Goal: Information Seeking & Learning: Learn about a topic

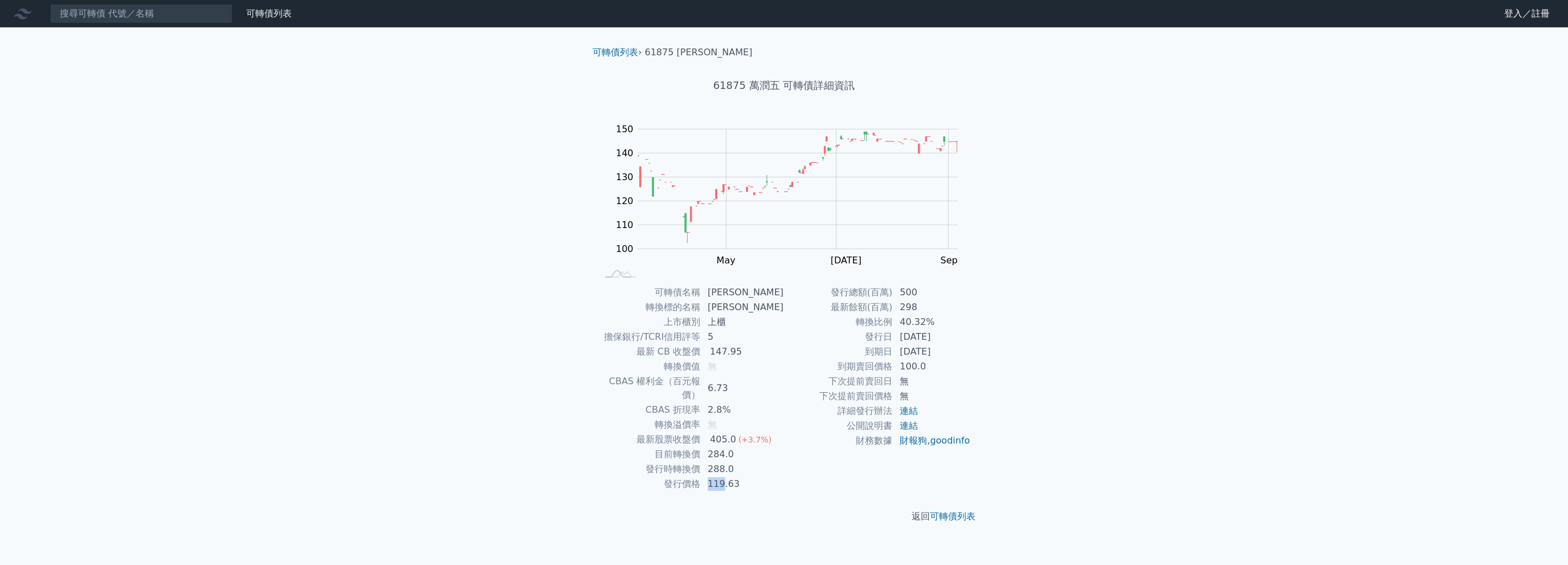
drag, startPoint x: 718, startPoint y: 468, endPoint x: 729, endPoint y: 469, distance: 11.0
click at [729, 477] on td "119.63" at bounding box center [742, 484] width 83 height 15
drag, startPoint x: 847, startPoint y: 294, endPoint x: 1007, endPoint y: 335, distance: 165.2
click at [992, 314] on div "可轉債列表 › 61875 萬潤五 61875 萬潤五 可轉債詳細資訊 Zoom Out 100 80 90 100 110 120 130 140 150 …" at bounding box center [784, 284] width 438 height 514
click at [1008, 335] on div "可轉債列表 財務數據 可轉債列表 財務數據 登入／註冊 登入／註冊 可轉債列表 › 61875 萬潤五 61875 萬潤五 可轉債詳細資訊 Zoom Out …" at bounding box center [784, 282] width 1568 height 565
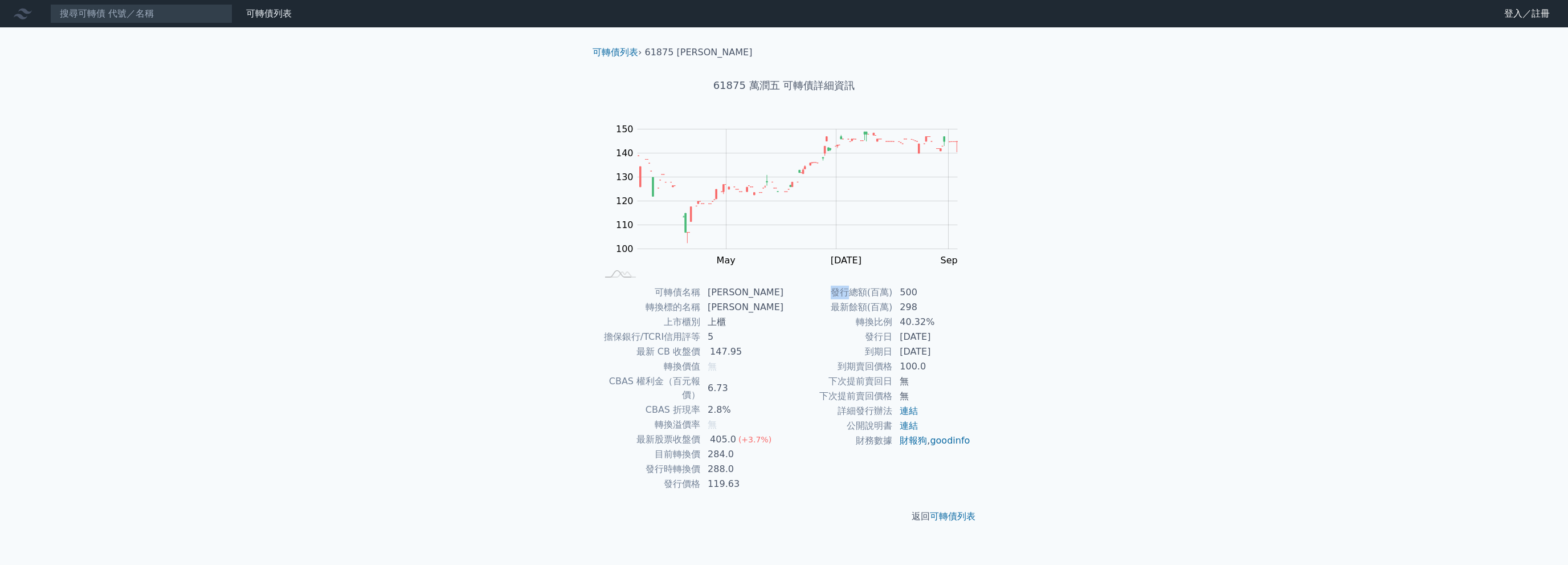
click at [1113, 356] on div "可轉債列表 財務數據 可轉債列表 財務數據 登入／註冊 登入／註冊 可轉債列表 › 61875 萬潤五 61875 萬潤五 可轉債詳細資訊 Zoom Out …" at bounding box center [784, 282] width 1568 height 565
click at [817, 335] on td "發行日" at bounding box center [838, 337] width 109 height 15
drag, startPoint x: 842, startPoint y: 317, endPoint x: 849, endPoint y: 282, distance: 35.7
click at [842, 316] on td "轉換比例" at bounding box center [838, 322] width 109 height 15
click at [773, 91] on h1 "61875 萬潤五 可轉債詳細資訊" at bounding box center [784, 85] width 401 height 16
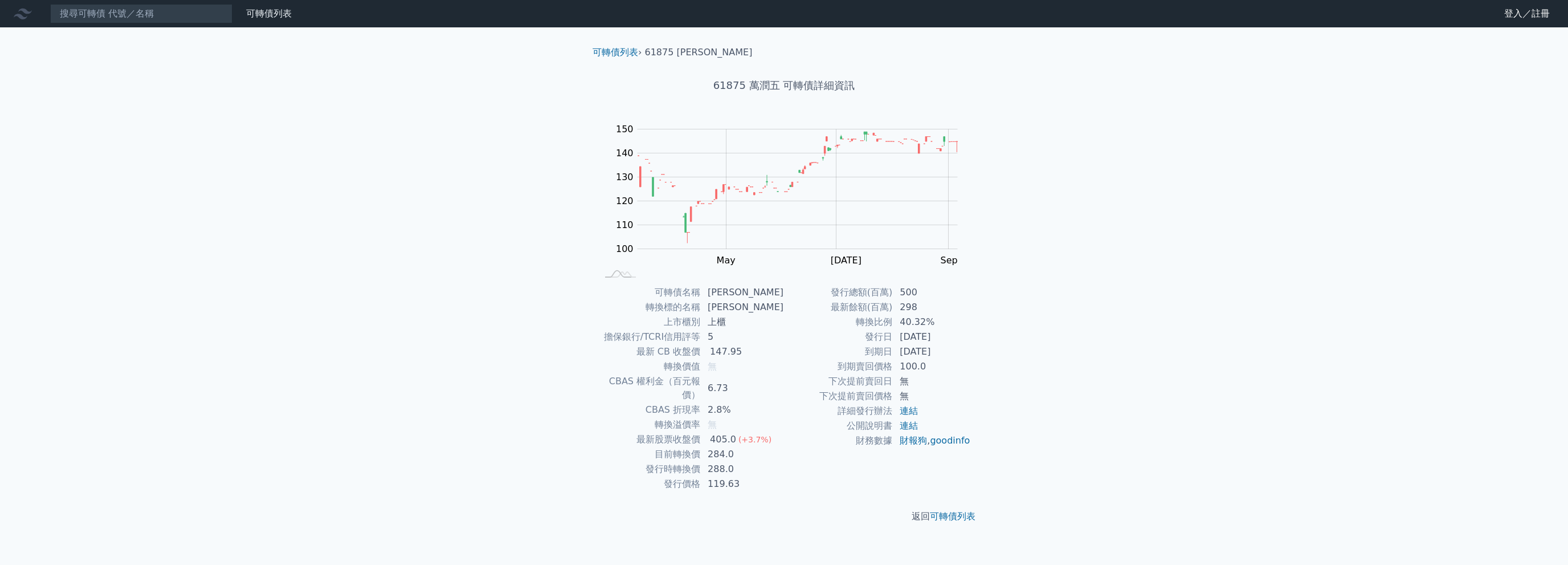
click at [1142, 438] on div "可轉債列表 財務數據 可轉債列表 財務數據 登入／註冊 登入／註冊 可轉債列表 › 61875 萬潤五 61875 萬潤五 可轉債詳細資訊 Zoom Out …" at bounding box center [784, 282] width 1568 height 565
